Goal: Task Accomplishment & Management: Complete application form

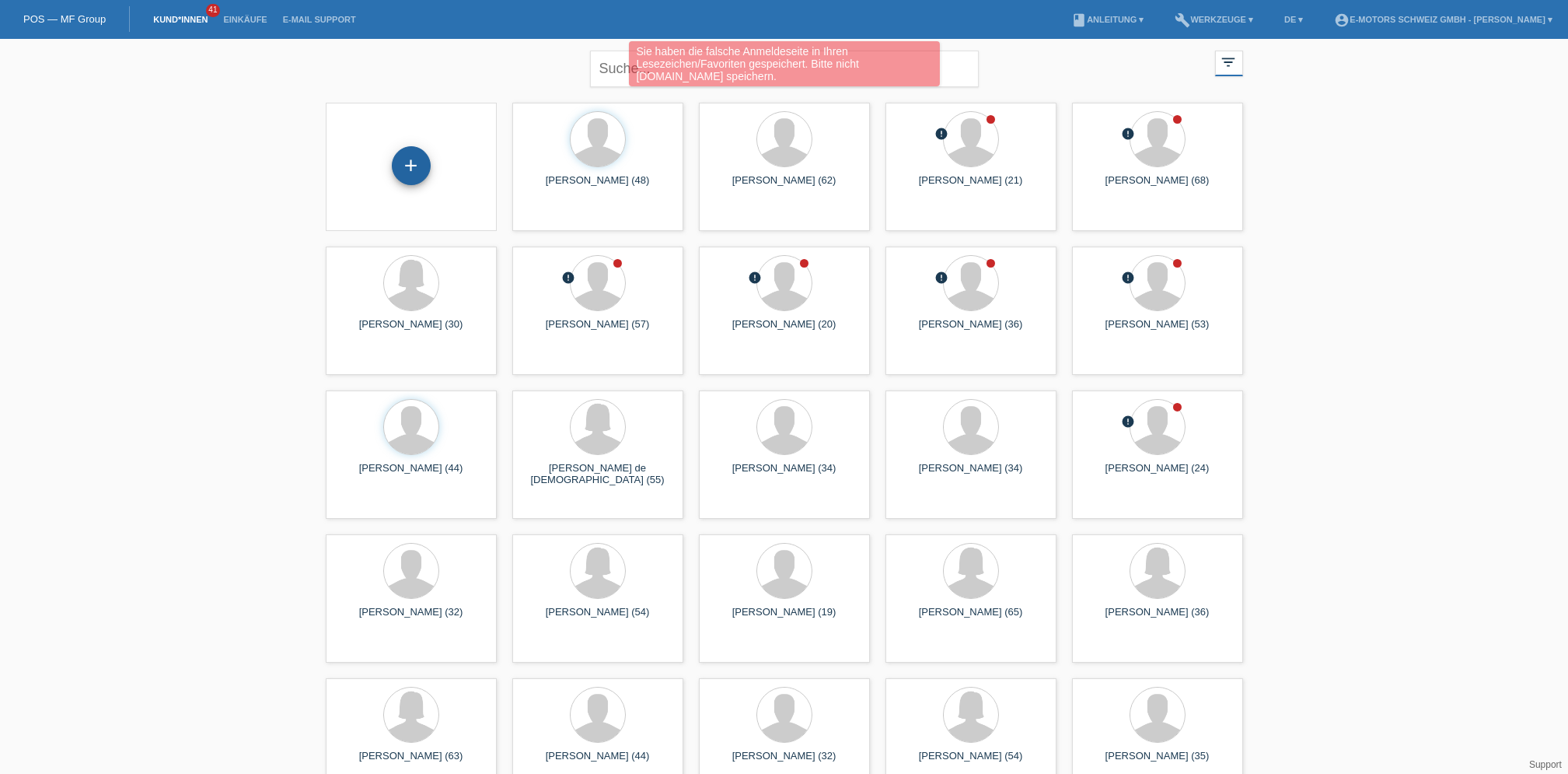
click at [419, 164] on div "+" at bounding box center [411, 166] width 39 height 39
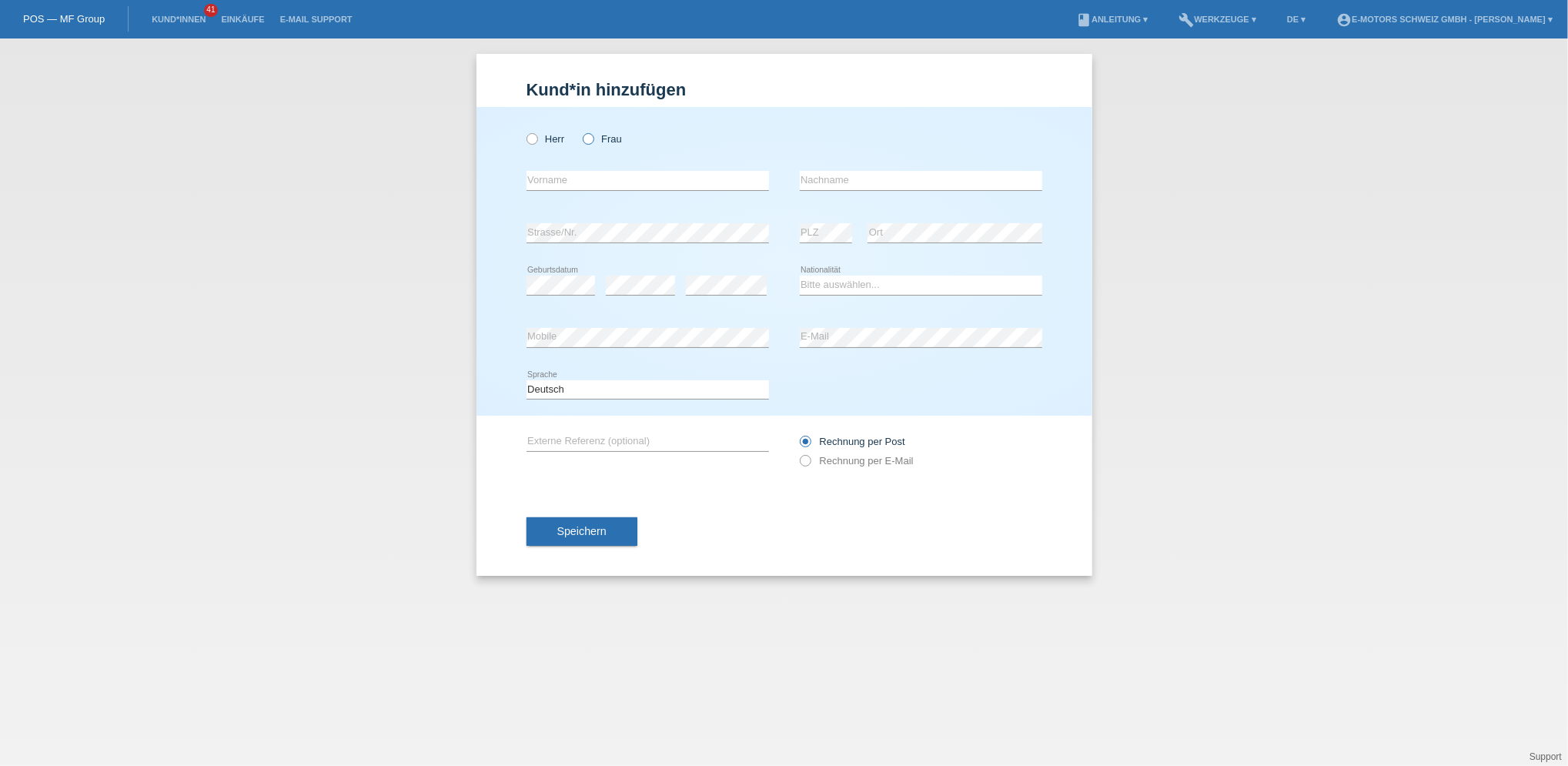
click at [604, 135] on label "Frau" at bounding box center [602, 139] width 39 height 11
click at [593, 135] on input "Frau" at bounding box center [587, 138] width 10 height 10
radio input "true"
click at [586, 174] on input "text" at bounding box center [648, 180] width 243 height 19
type input "A"
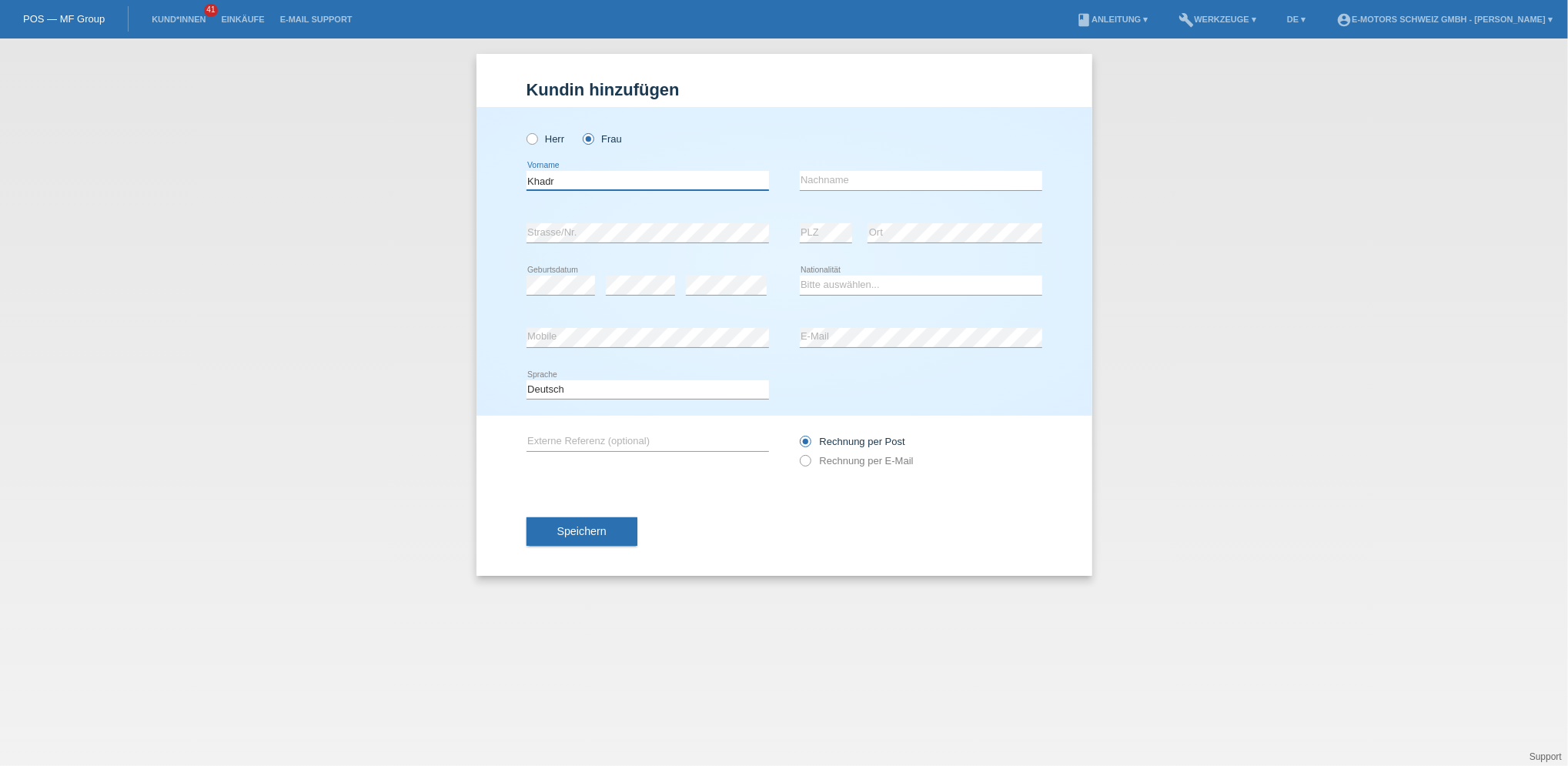
type input "Khadr"
click at [824, 183] on input "text" at bounding box center [921, 180] width 243 height 19
type input "[PERSON_NAME]"
click at [827, 284] on select "Bitte auswählen... [GEOGRAPHIC_DATA] [GEOGRAPHIC_DATA] [GEOGRAPHIC_DATA] [GEOGR…" at bounding box center [921, 285] width 243 height 19
select select "SY"
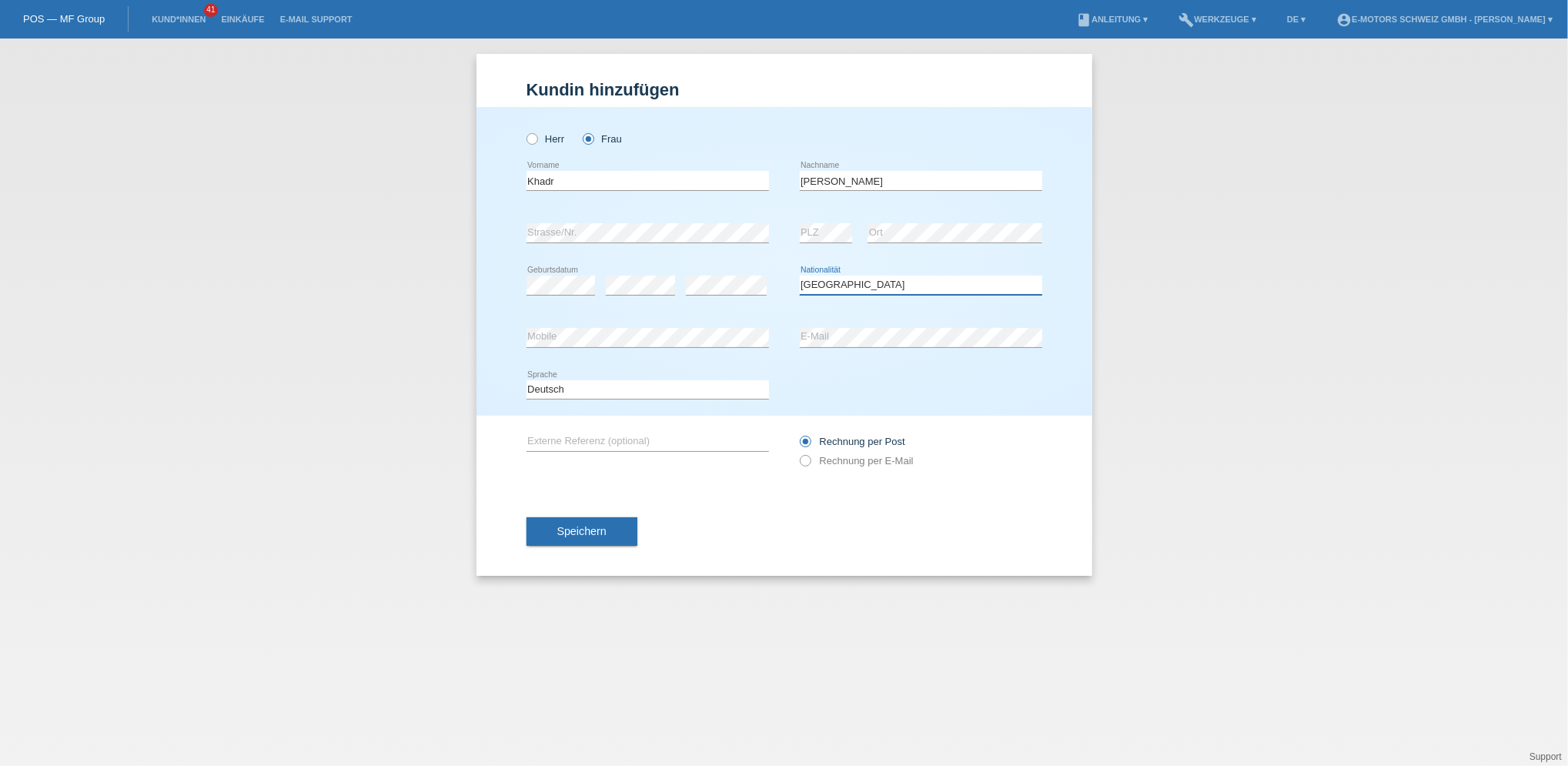
click at [800, 276] on select "Bitte auswählen... [GEOGRAPHIC_DATA] [GEOGRAPHIC_DATA] [GEOGRAPHIC_DATA] [GEOGR…" at bounding box center [921, 285] width 243 height 19
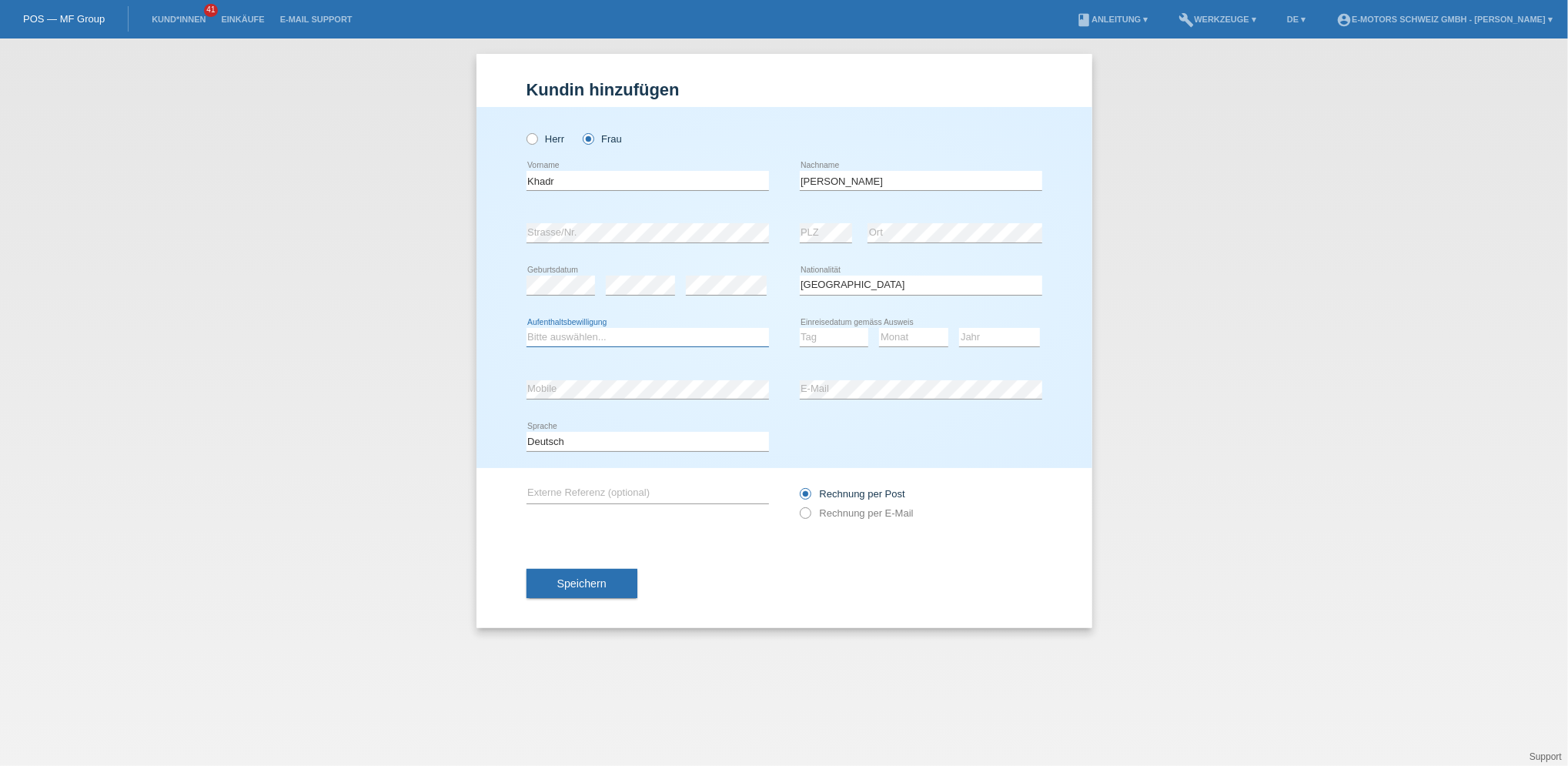
click at [668, 332] on select "Bitte auswählen... C B B - Flüchtlingsstatus Andere" at bounding box center [648, 337] width 243 height 19
select select "B"
click at [527, 328] on select "Bitte auswählen... C B B - Flüchtlingsstatus Andere" at bounding box center [648, 337] width 243 height 19
click at [831, 331] on select "Tag 01 02 03 04 05 06 07 08 09 10 11" at bounding box center [834, 337] width 69 height 19
select select "16"
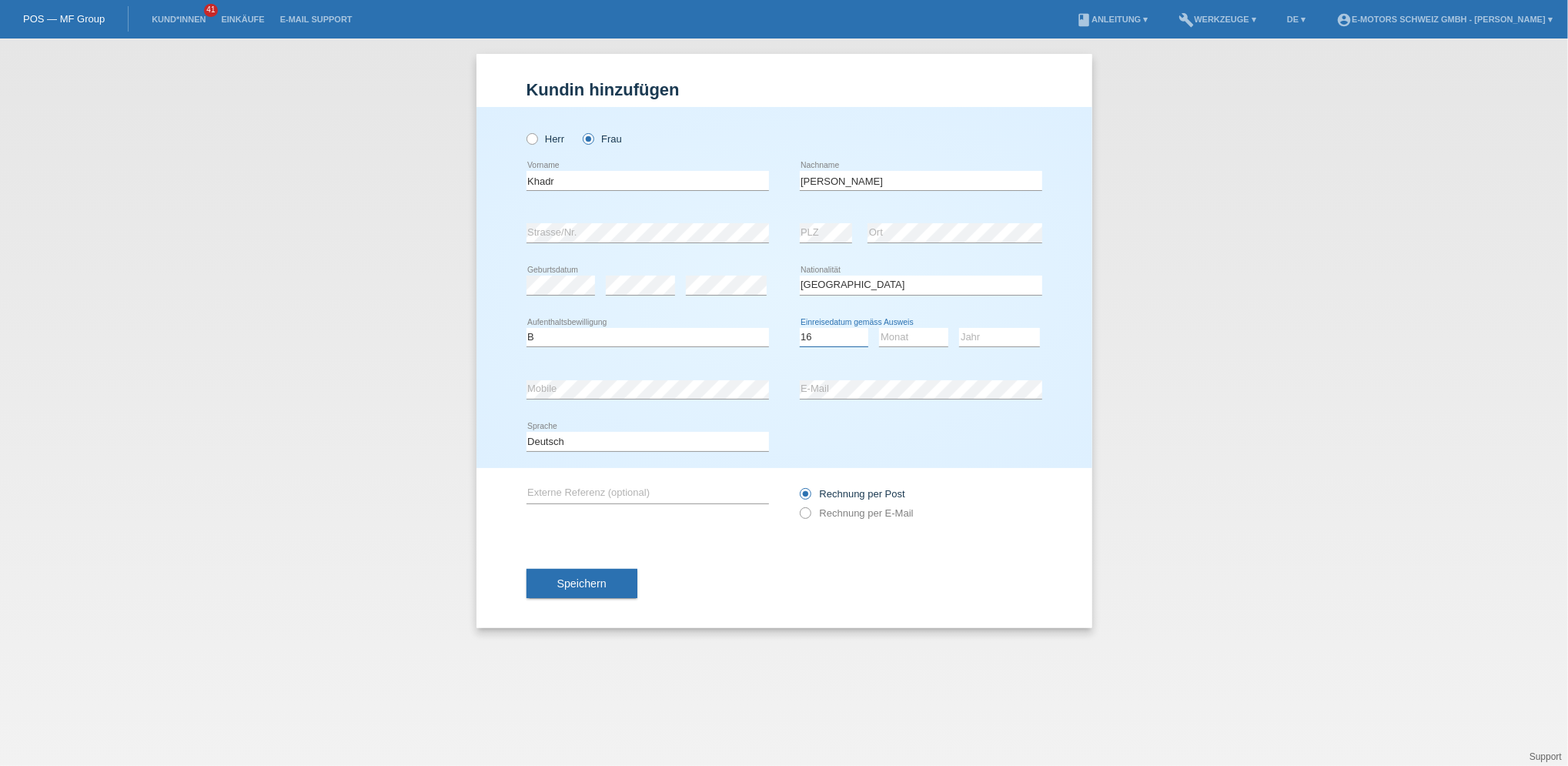
click at [800, 328] on select "Tag 01 02 03 04 05 06 07 08 09 10 11" at bounding box center [834, 337] width 69 height 19
click at [906, 333] on select "Monat 01 02 03 04 05 06 07 08 09 10 11" at bounding box center [913, 337] width 69 height 19
select select "06"
click at [879, 328] on select "Monat 01 02 03 04 05 06 07 08 09 10 11" at bounding box center [913, 337] width 69 height 19
click at [998, 330] on select "Jahr 2025 2024 2023 2022 2021 2020 2019 2018 2017 2016 2015 2014 2013 2012 2011…" at bounding box center [1000, 337] width 81 height 19
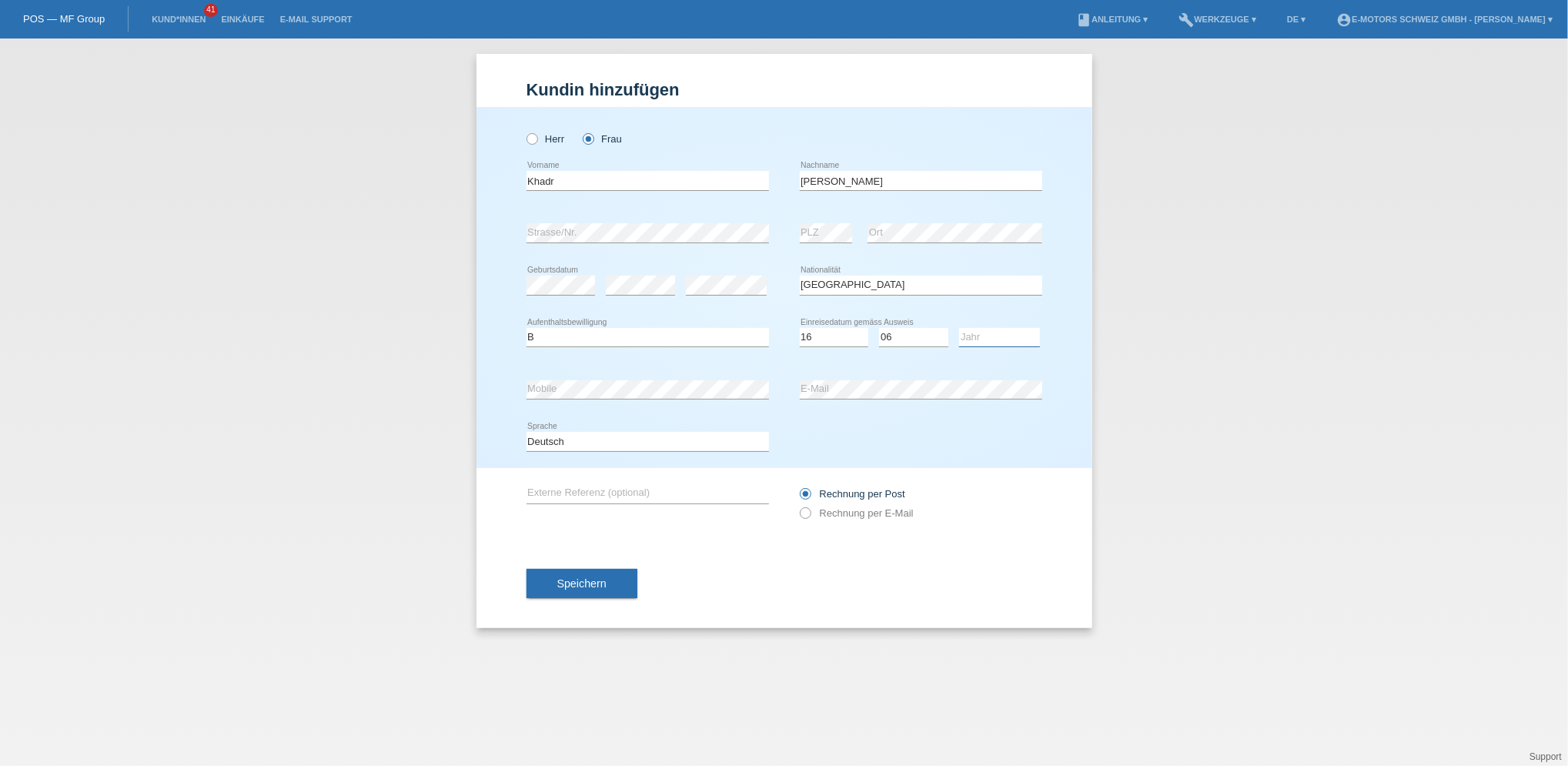
select select "2010"
click at [960, 328] on select "Jahr 2025 2024 2023 2022 2021 2020 2019 2018 2017 2016 2015 2014 2013 2012 2011…" at bounding box center [1000, 337] width 81 height 19
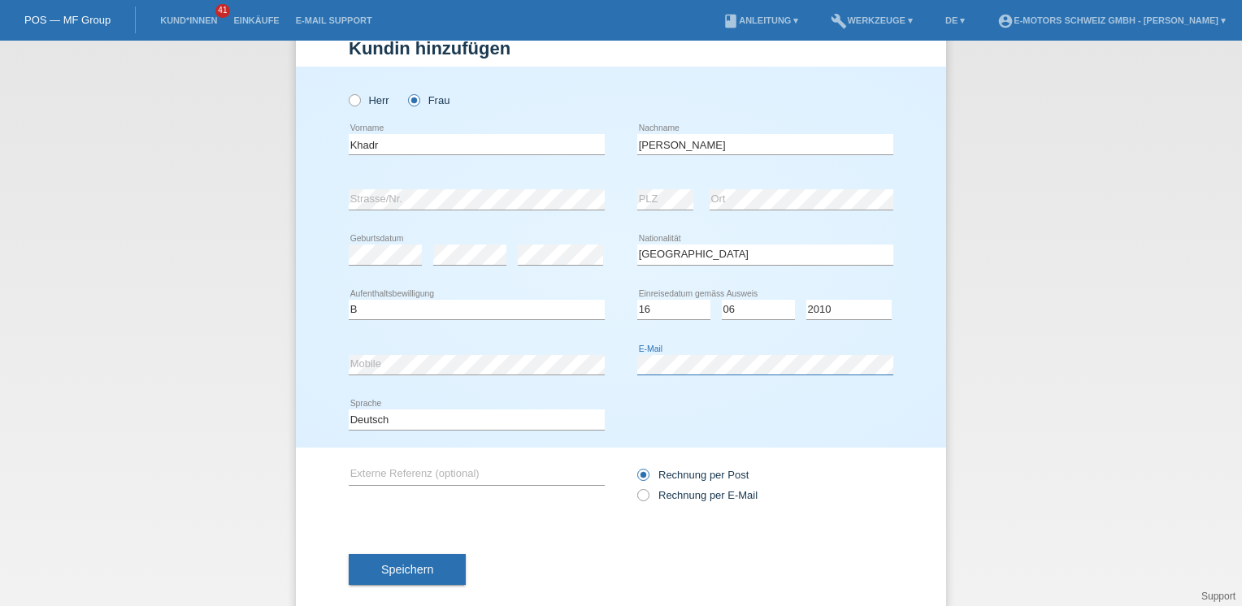
scroll to position [72, 0]
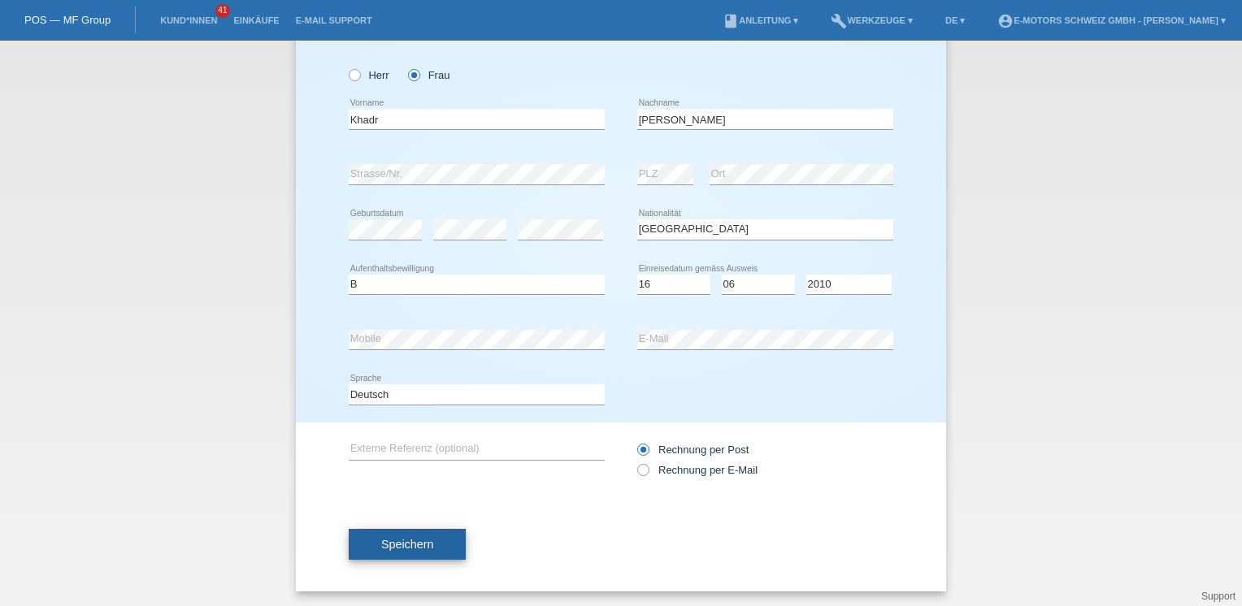
click at [432, 539] on button "Speichern" at bounding box center [407, 544] width 117 height 31
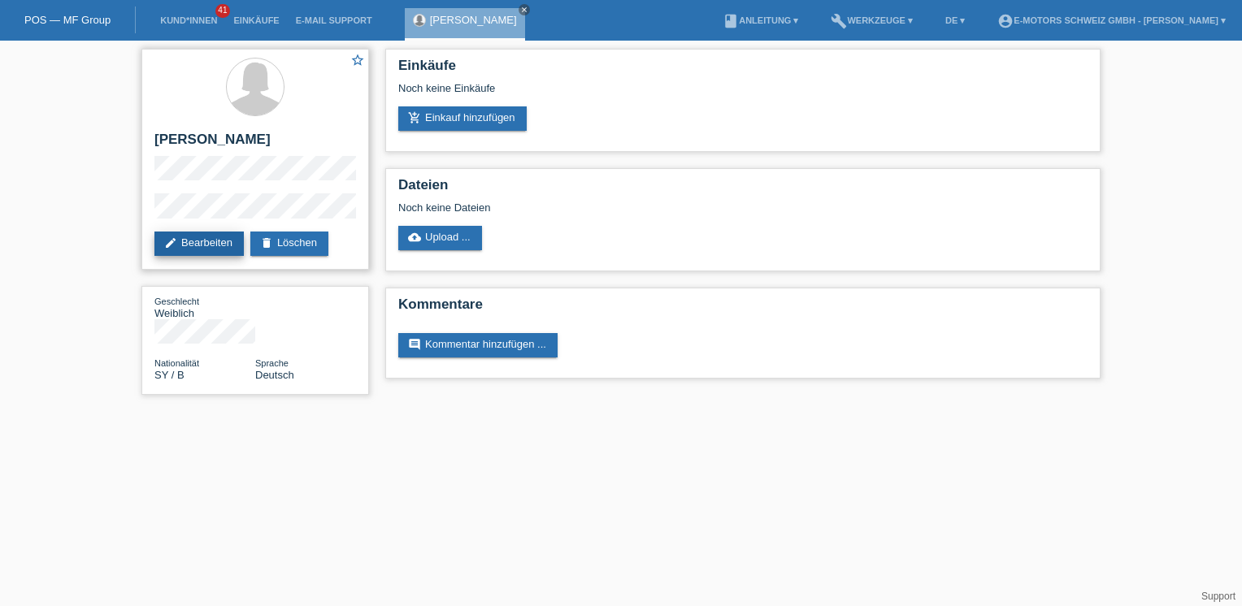
click at [211, 241] on link "edit Bearbeiten" at bounding box center [198, 244] width 89 height 24
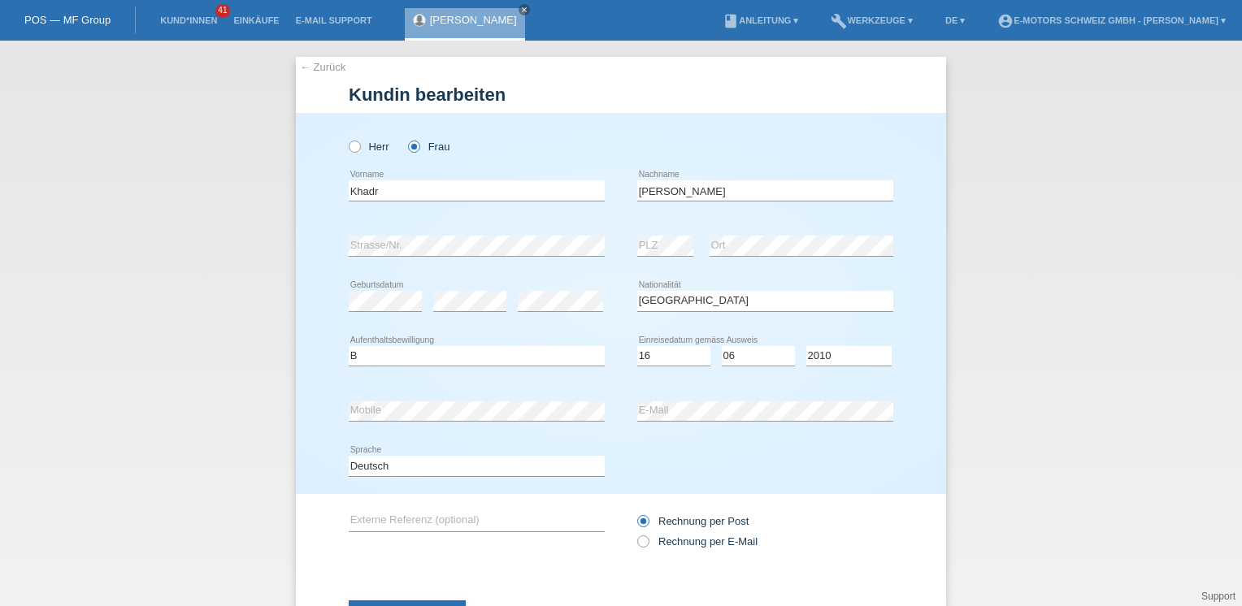
select select "SY"
select select "B"
select select "16"
select select "06"
select select "2010"
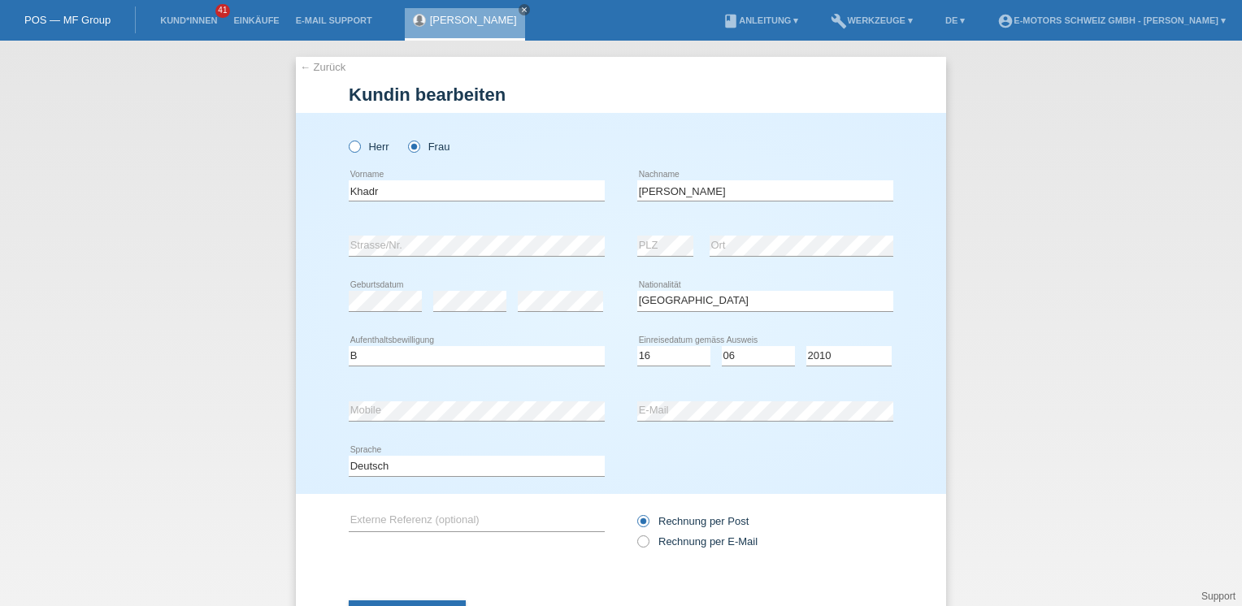
click at [357, 145] on label "Herr" at bounding box center [369, 147] width 41 height 12
click at [357, 145] on input "Herr" at bounding box center [354, 146] width 11 height 11
radio input "true"
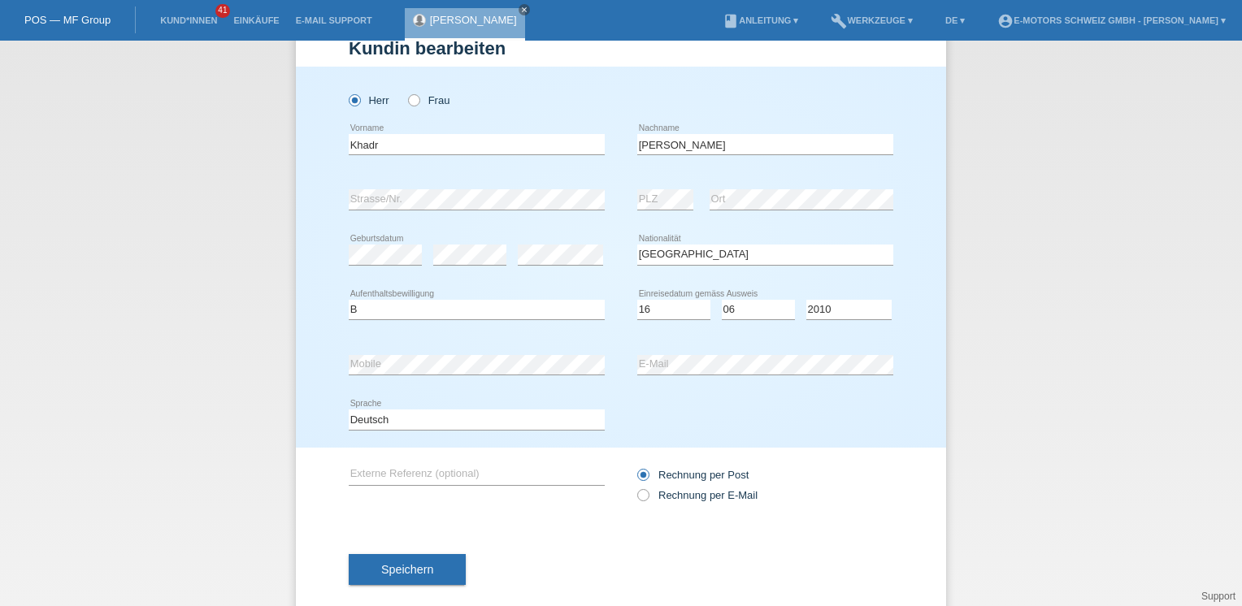
scroll to position [72, 0]
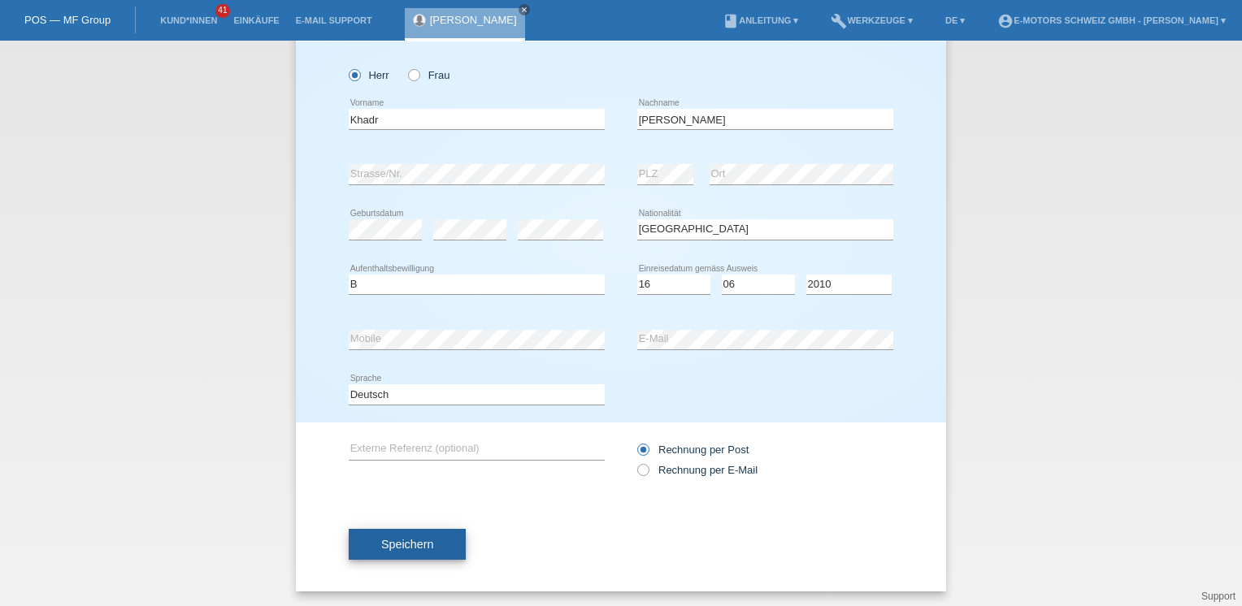
click at [436, 550] on button "Speichern" at bounding box center [407, 544] width 117 height 31
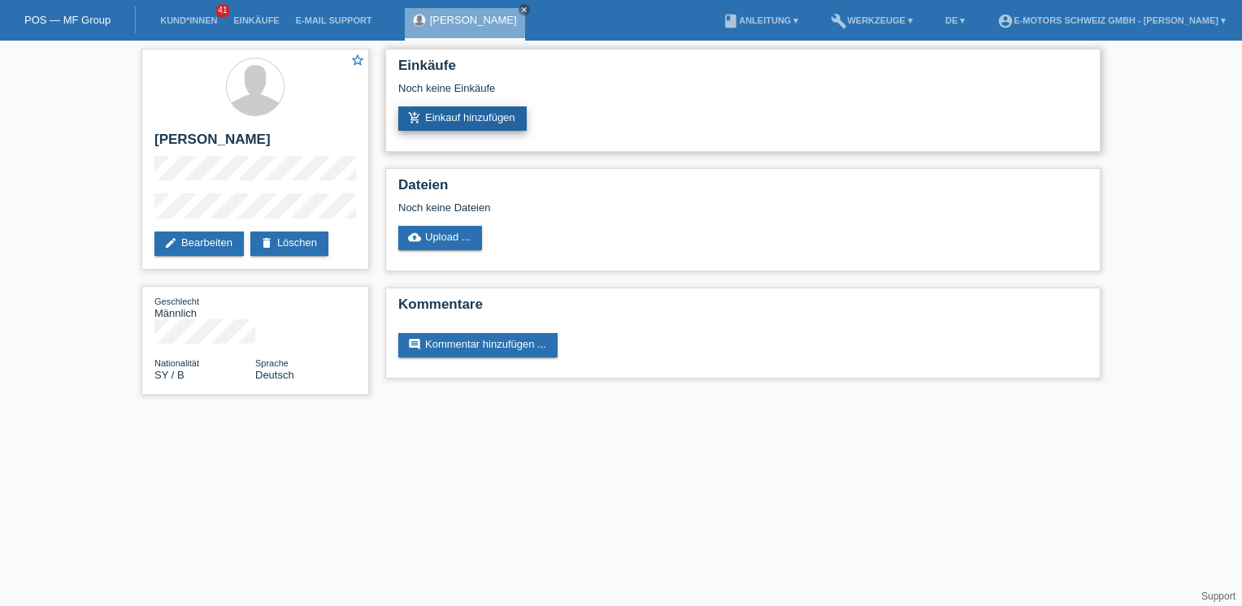
click at [474, 123] on link "add_shopping_cart Einkauf hinzufügen" at bounding box center [462, 118] width 128 height 24
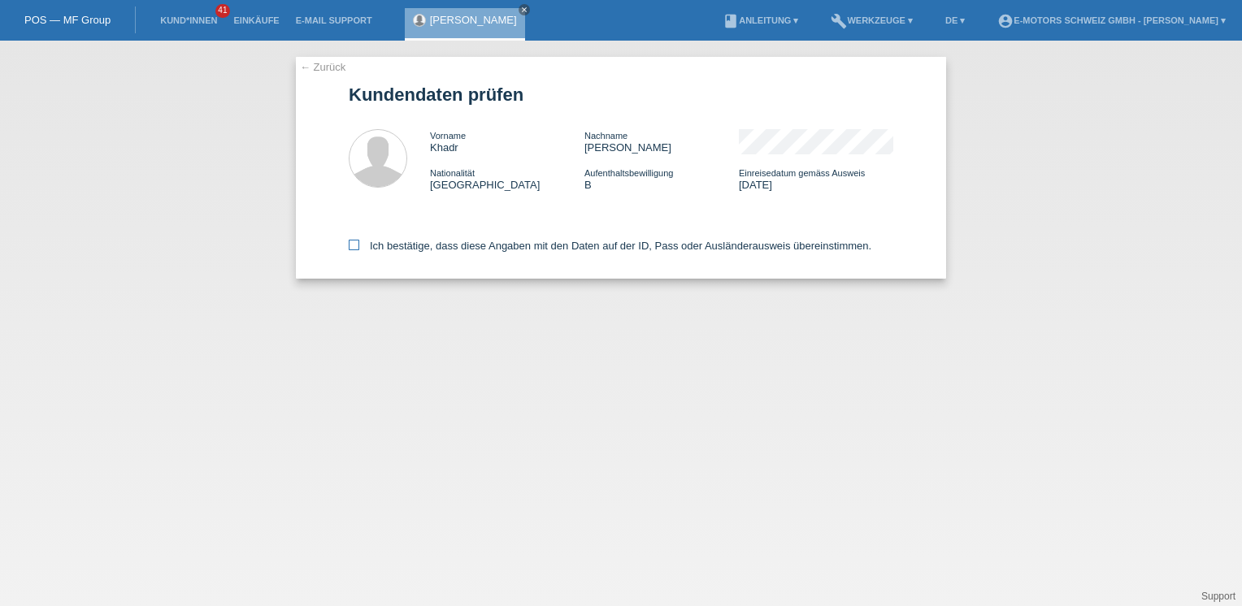
click at [449, 239] on div "Ich bestätige, dass diese Angaben mit den Daten auf der ID, Pass oder Ausländer…" at bounding box center [621, 243] width 544 height 72
click at [449, 254] on div "Ich bestätige, dass diese Angaben mit den Daten auf der ID, Pass oder Ausländer…" at bounding box center [621, 243] width 544 height 72
click at [379, 250] on label "Ich bestätige, dass diese Angaben mit den Daten auf der ID, Pass oder Ausländer…" at bounding box center [610, 246] width 523 height 12
click at [359, 250] on input "Ich bestätige, dass diese Angaben mit den Daten auf der ID, Pass oder Ausländer…" at bounding box center [354, 245] width 11 height 11
checkbox input "true"
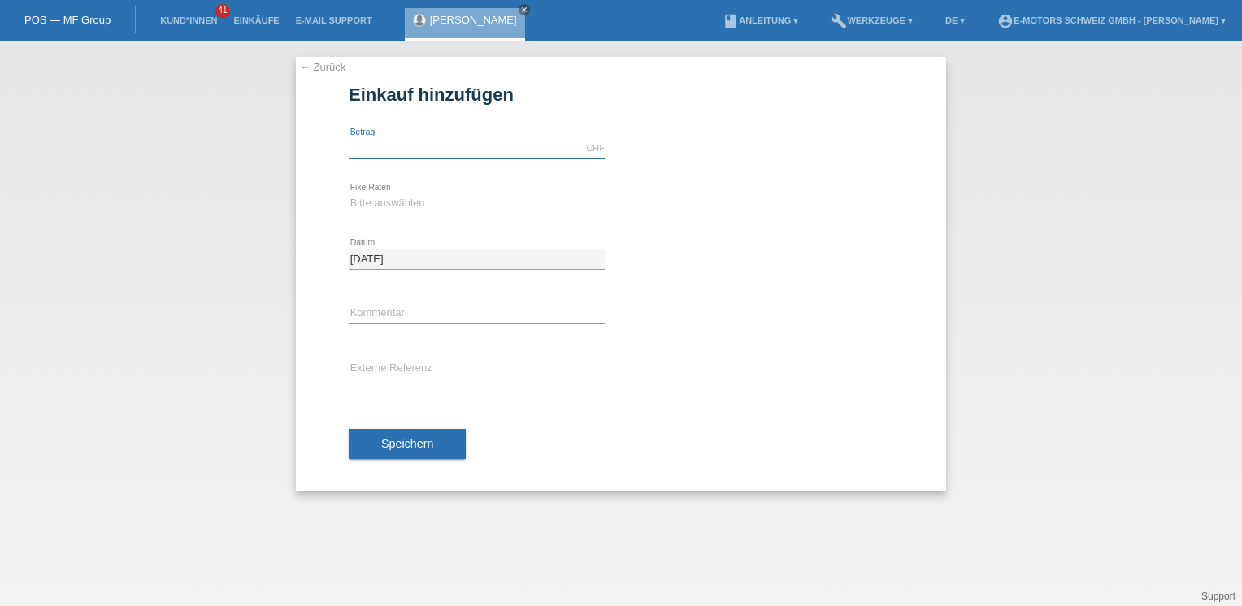
click at [406, 149] on input "text" at bounding box center [477, 148] width 256 height 20
type input "3790.00"
click at [413, 202] on select "Bitte auswählen 12 Raten 24 Raten 36 Raten 48 Raten" at bounding box center [477, 203] width 256 height 20
select select "216"
click at [349, 193] on select "Bitte auswählen 12 Raten 24 Raten 36 Raten 48 Raten" at bounding box center [477, 203] width 256 height 20
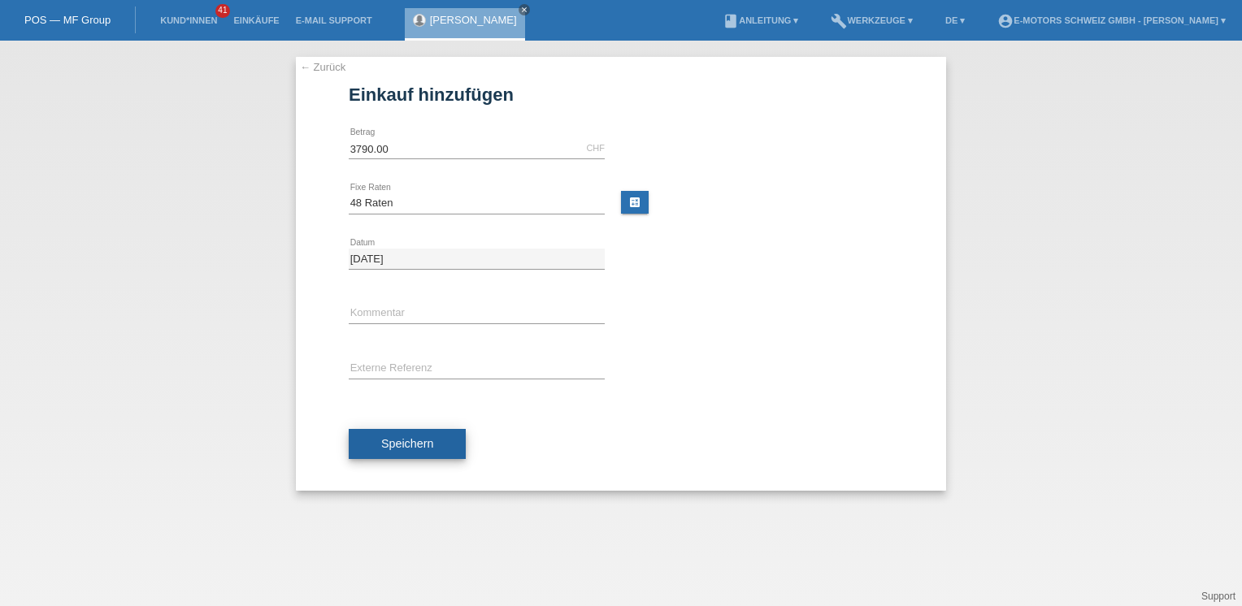
click at [458, 434] on button "Speichern" at bounding box center [407, 444] width 117 height 31
